Goal: Check status: Check status

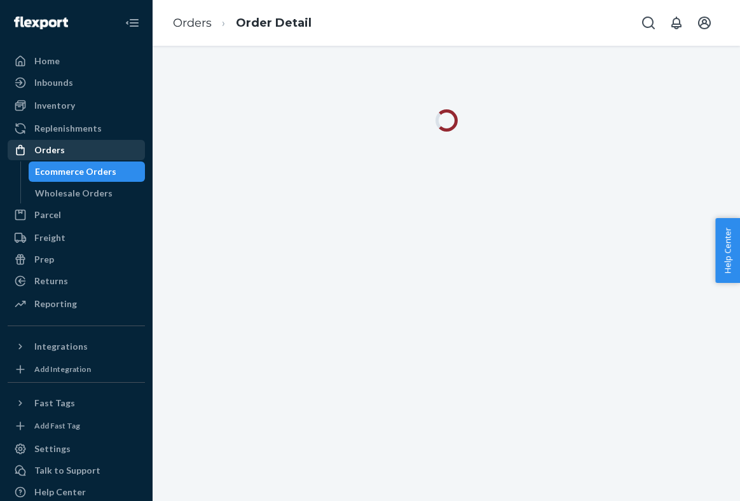
click at [62, 147] on div "Orders" at bounding box center [49, 150] width 31 height 13
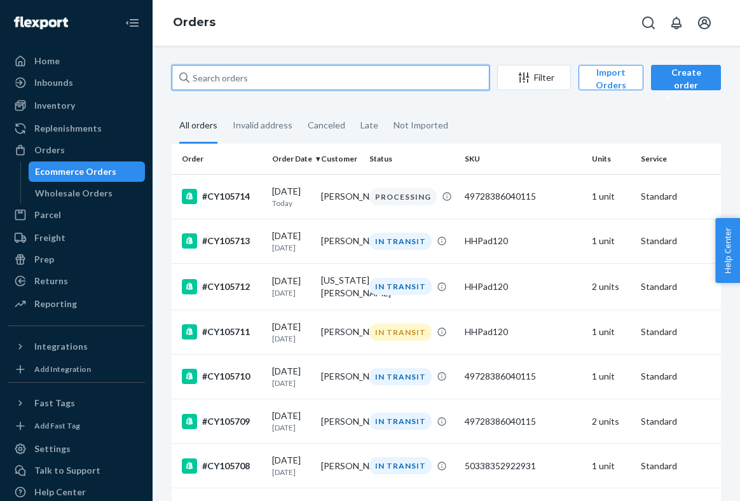
click at [308, 75] on input "text" at bounding box center [331, 77] width 318 height 25
paste input "CY105669"
type input "CY105669"
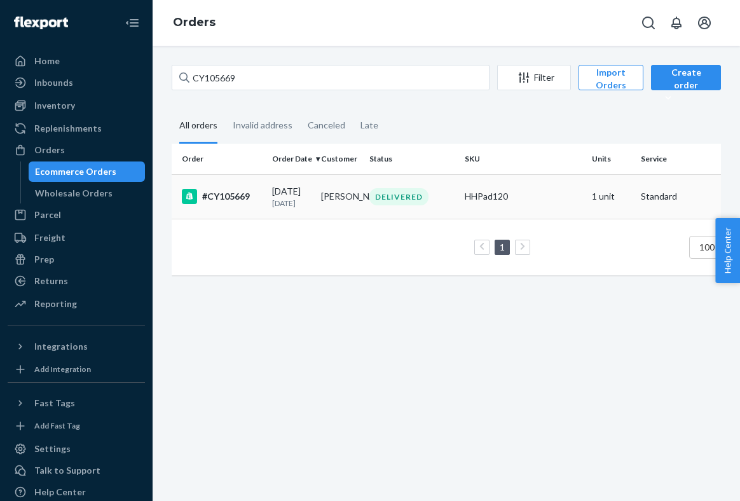
click at [306, 197] on div "[DATE] [DATE]" at bounding box center [291, 197] width 39 height 24
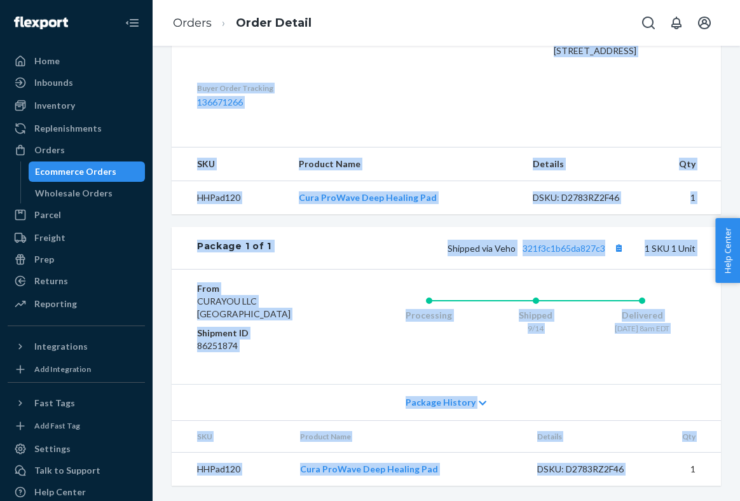
scroll to position [410, 0]
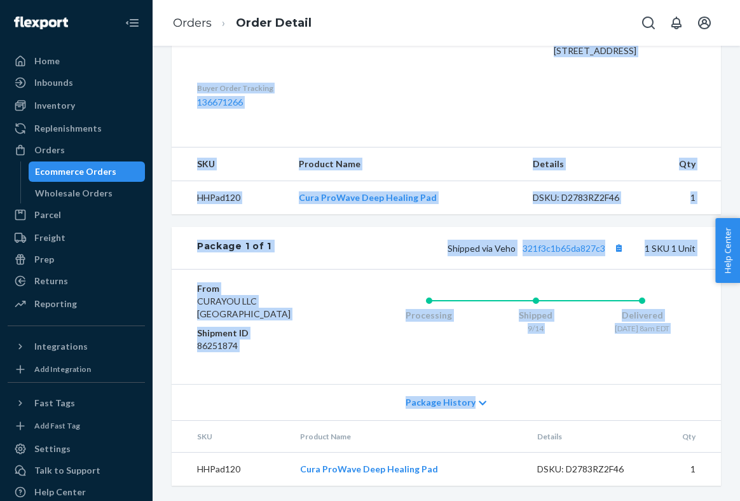
drag, startPoint x: 194, startPoint y: 77, endPoint x: 734, endPoint y: 457, distance: 660.7
click at [734, 457] on div "Shopify Order # #CY105669 • Standard / $9.89 View Details Submit Claim Create R…" at bounding box center [446, 273] width 587 height 455
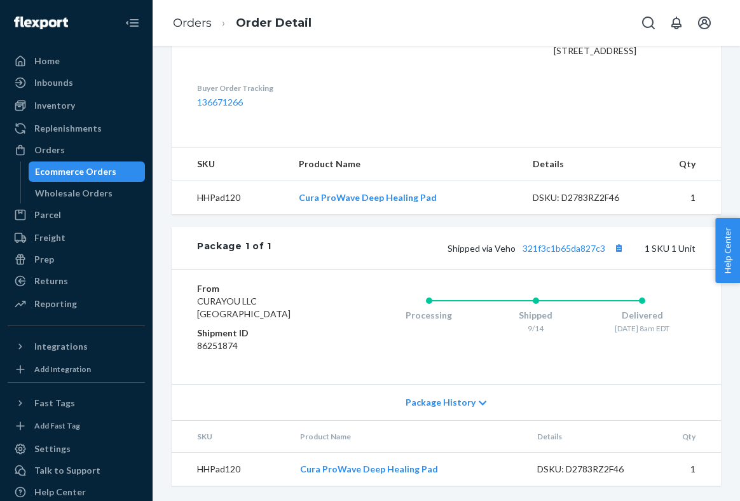
click at [707, 466] on td "1" at bounding box center [684, 470] width 73 height 34
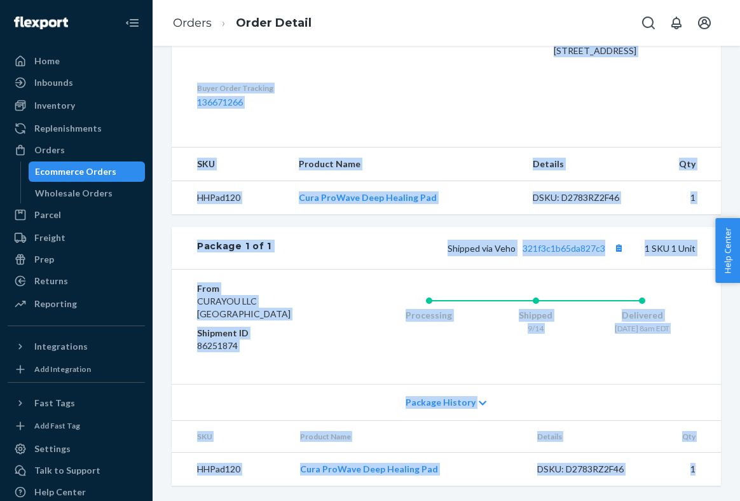
scroll to position [0, 0]
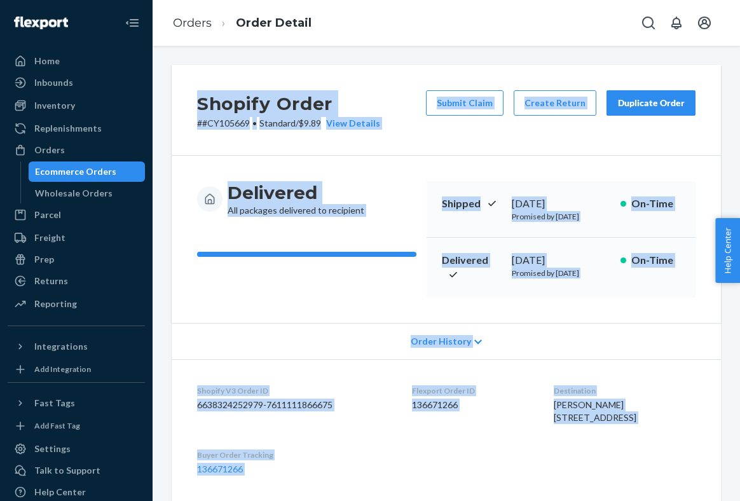
drag, startPoint x: 704, startPoint y: 476, endPoint x: 181, endPoint y: 86, distance: 652.8
click at [181, 86] on div "Shopify Order # #CY105669 • Standard / $9.89 View Details Submit Claim Create R…" at bounding box center [446, 459] width 549 height 788
copy div "Shopify Order # #CY105669 • Standard / $9.89 View Details Submit Claim Create R…"
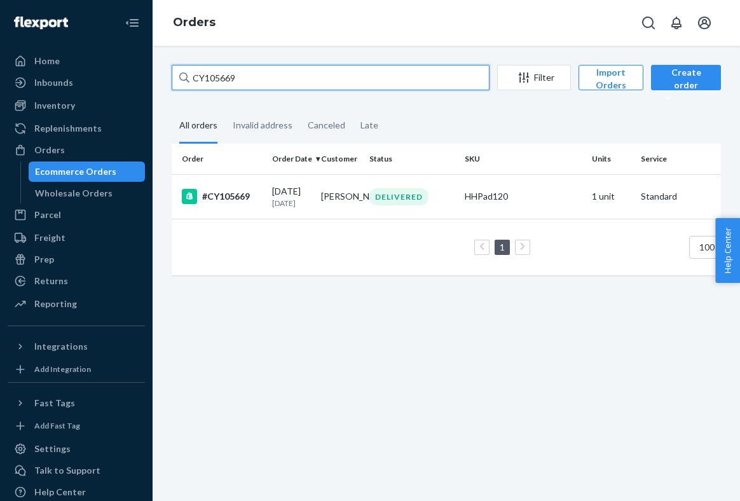
click at [275, 76] on input "CY105669" at bounding box center [331, 77] width 318 height 25
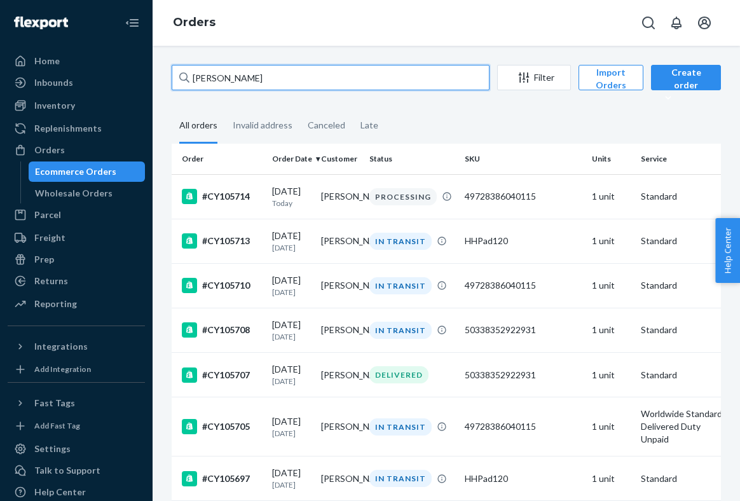
paste input "[PERSON_NAME]"
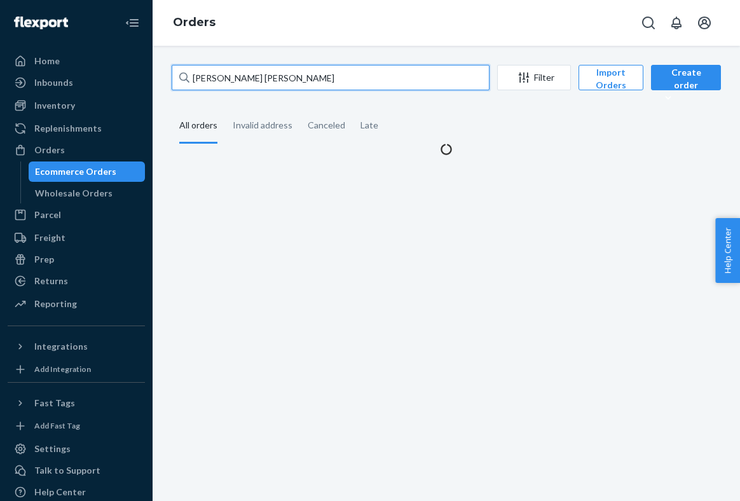
type input "[PERSON_NAME] [PERSON_NAME]"
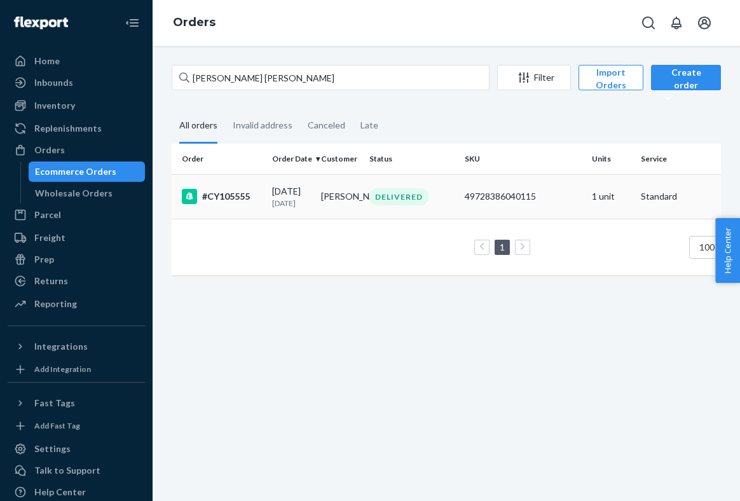
click at [276, 180] on td "[DATE] [DATE]" at bounding box center [291, 196] width 49 height 45
click at [299, 87] on input "[PERSON_NAME] [PERSON_NAME]" at bounding box center [331, 77] width 318 height 25
paste input "CY105453"
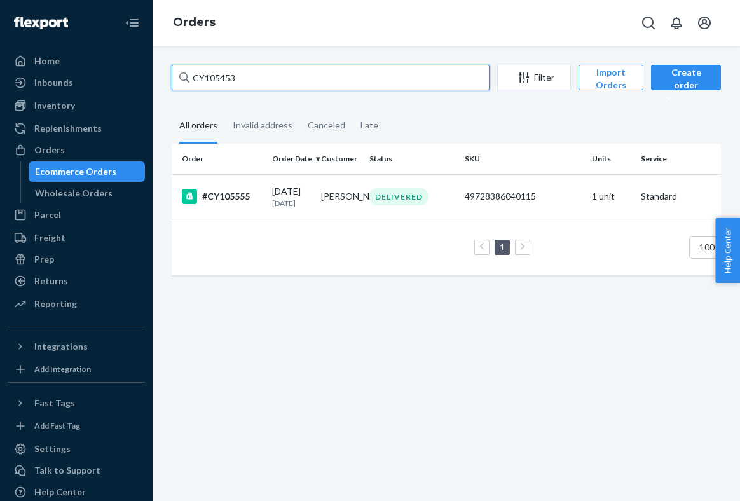
type input "CY105453"
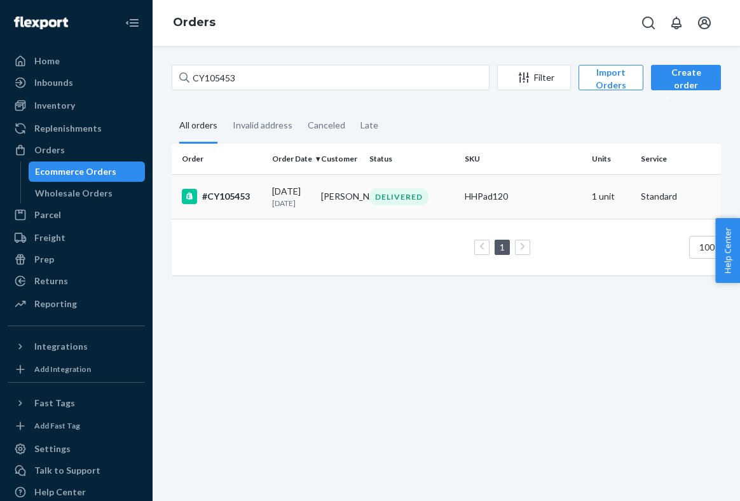
click at [320, 219] on td "[PERSON_NAME]" at bounding box center [340, 196] width 49 height 45
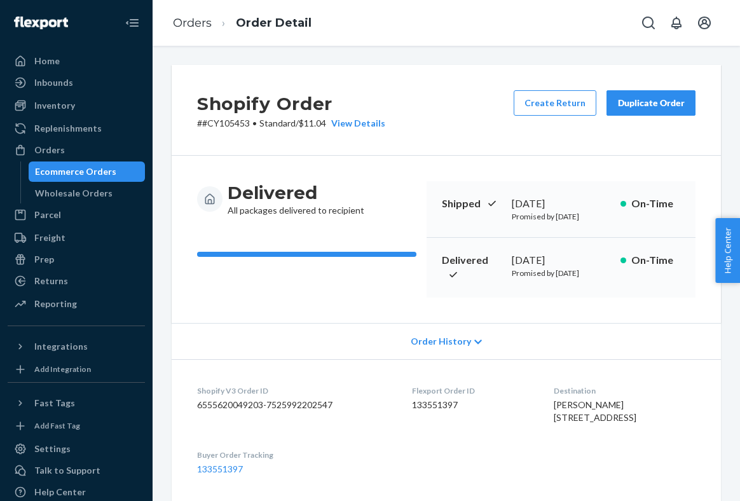
scroll to position [392, 0]
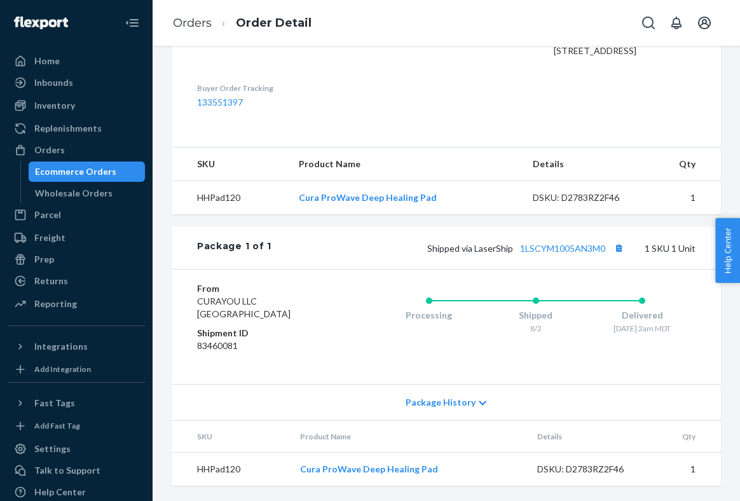
click at [437, 407] on span "Package History" at bounding box center [441, 402] width 70 height 13
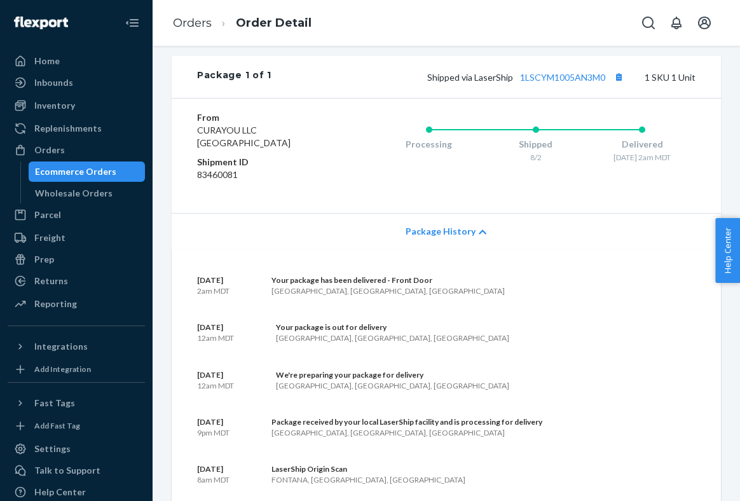
scroll to position [727, 0]
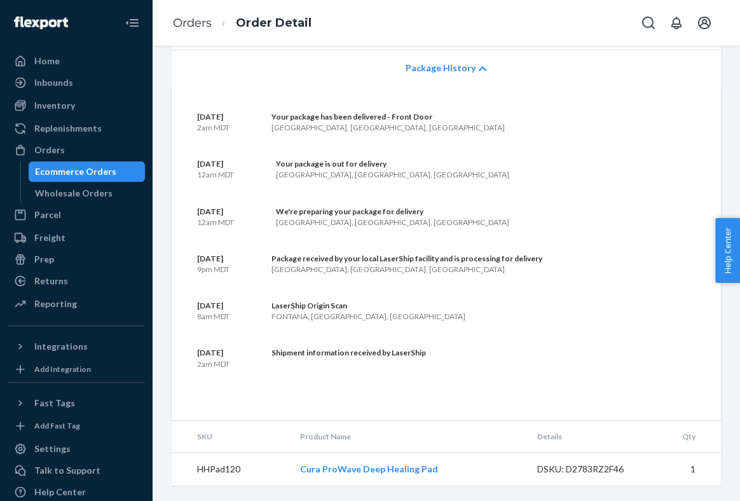
click at [444, 125] on div "[DATE] 2am MDT Your package has been delivered - [GEOGRAPHIC_DATA], [GEOGRAPHIC…" at bounding box center [446, 122] width 498 height 22
copy body "Lore Ipsumdol Sitametc Adipi Elitsedd Eiusmodte Incididu Utlaboreetdolo Magnaa …"
click at [509, 237] on section "[DATE] 2am MDT Your package has been delivered - [GEOGRAPHIC_DATA], [GEOGRAPHIC…" at bounding box center [446, 253] width 498 height 284
